Goal: Check status: Check status

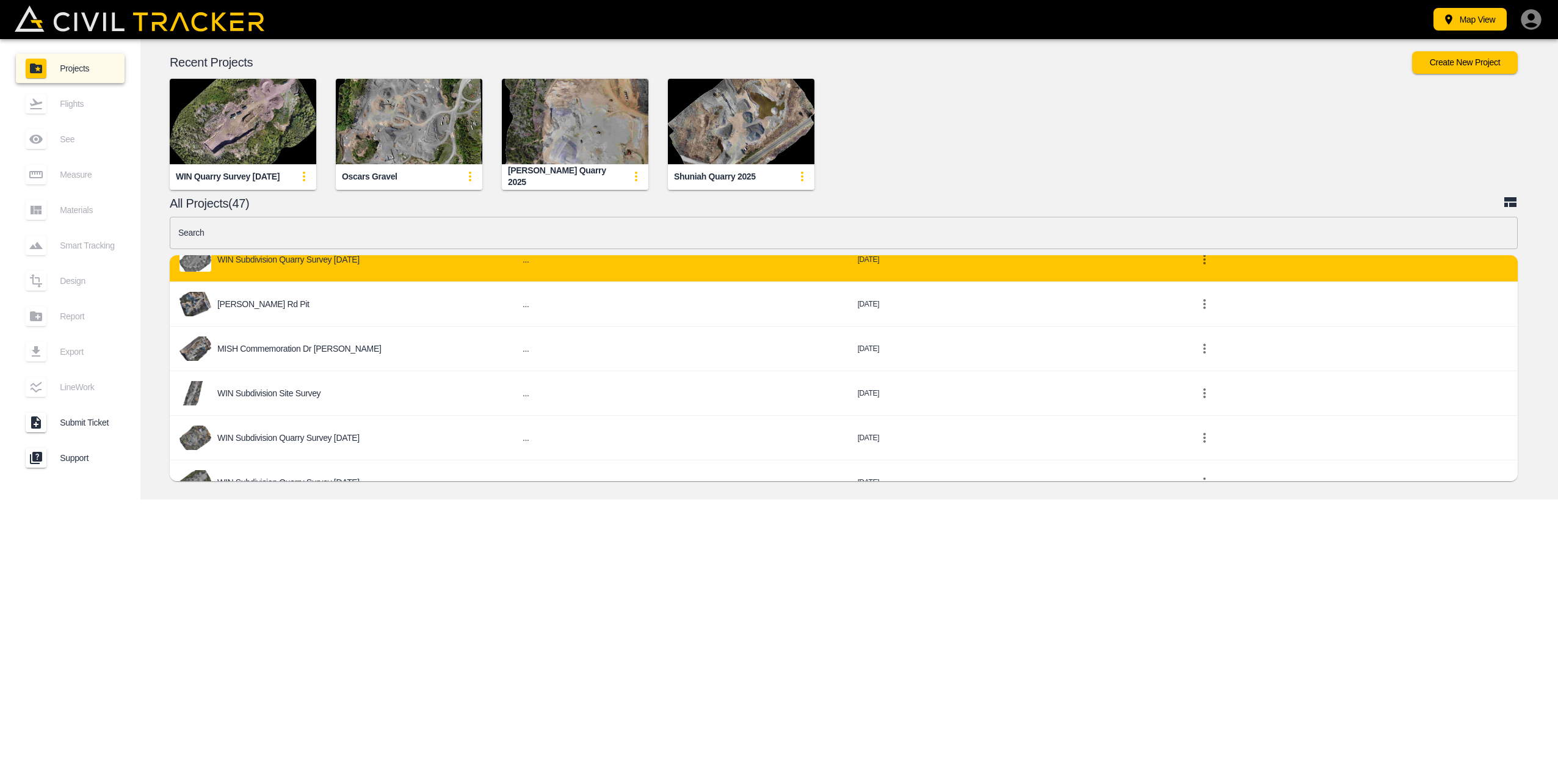
scroll to position [427, 0]
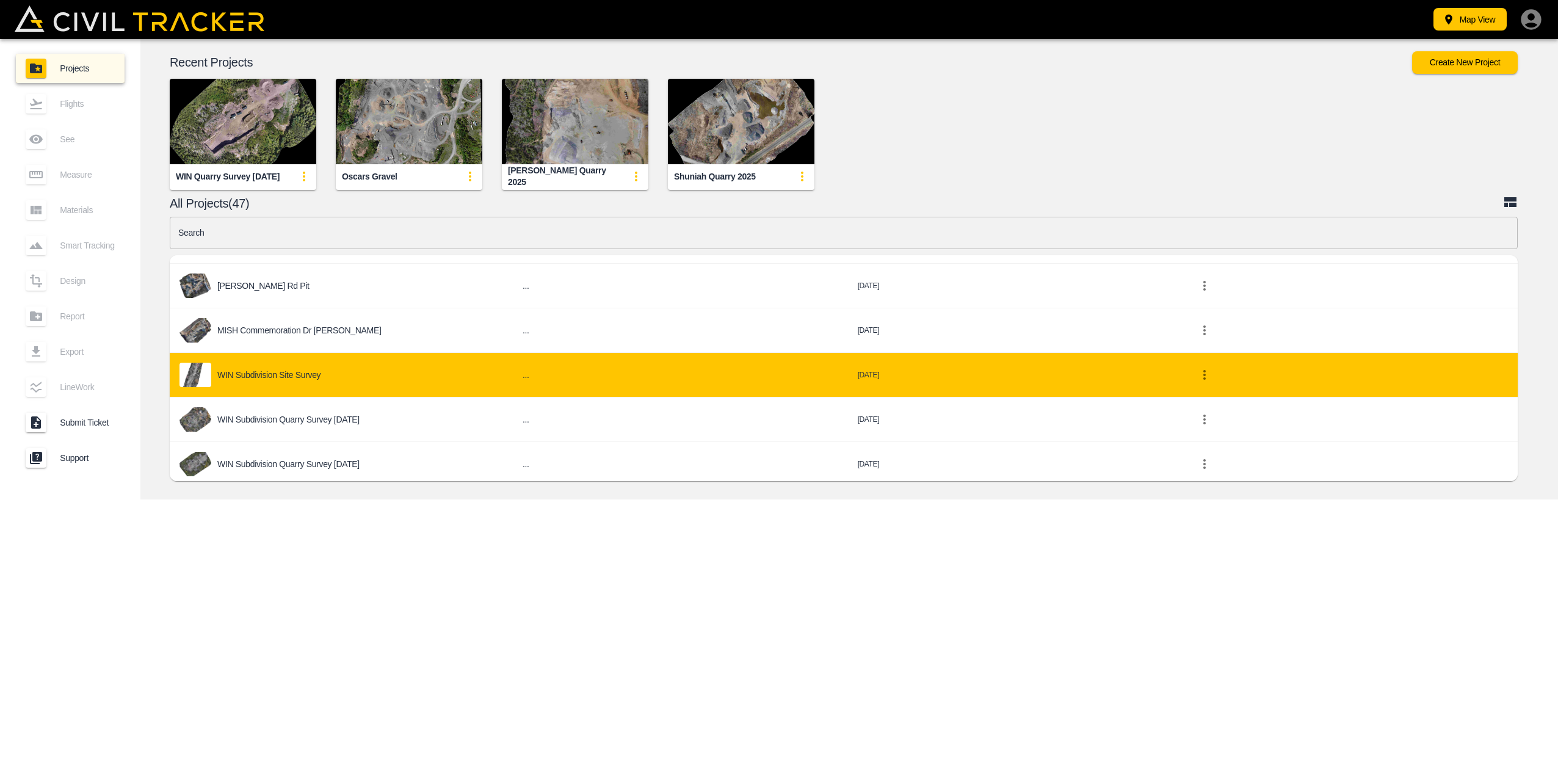
click at [299, 372] on p "WIN Subdivision Site Survey" at bounding box center [269, 375] width 103 height 10
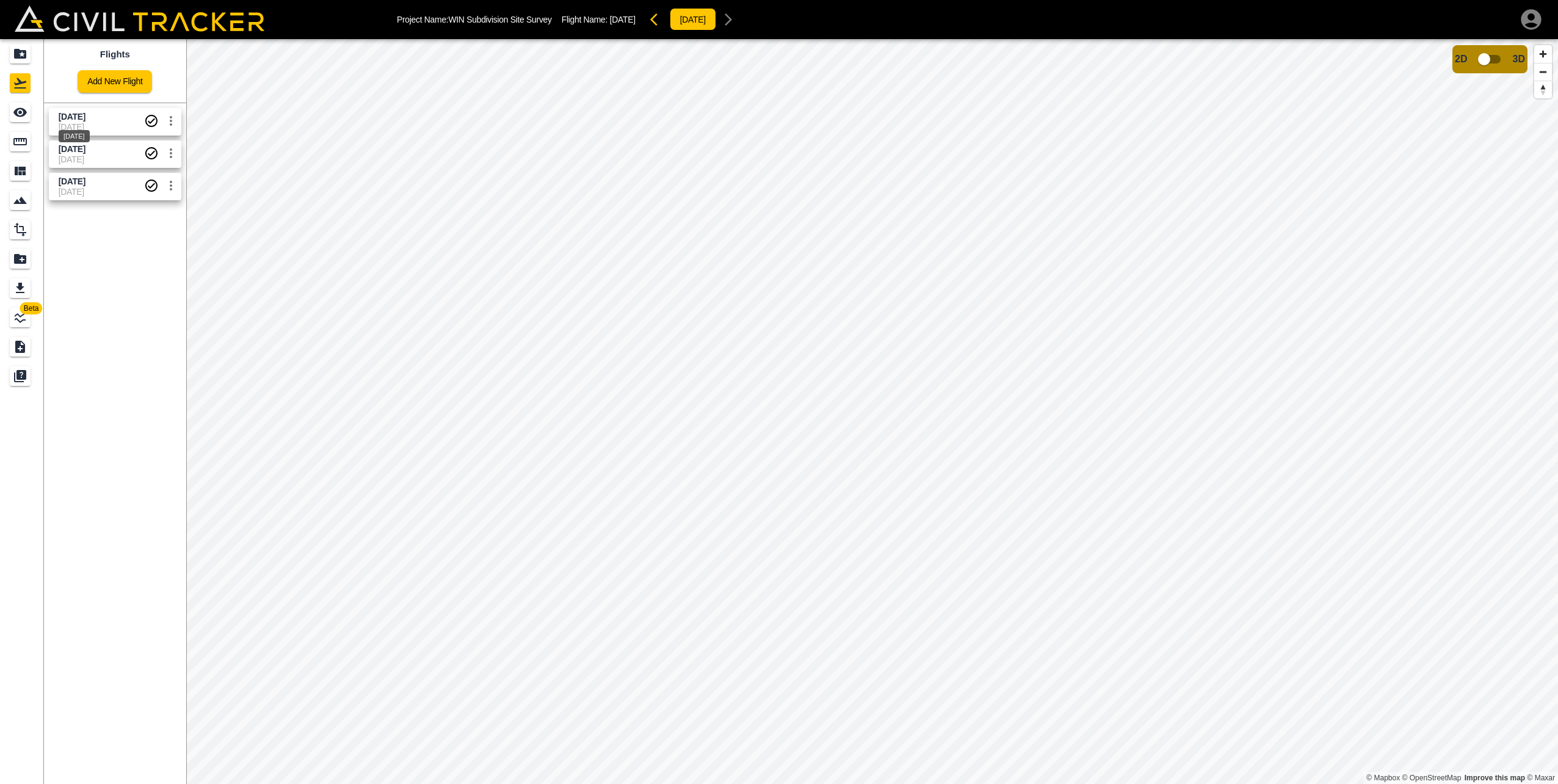
click at [86, 118] on span "[DATE]" at bounding box center [71, 116] width 27 height 10
click at [86, 119] on span "[DATE]" at bounding box center [71, 116] width 27 height 10
click at [1490, 57] on input "checkbox" at bounding box center [1484, 59] width 70 height 24
